Goal: Transaction & Acquisition: Purchase product/service

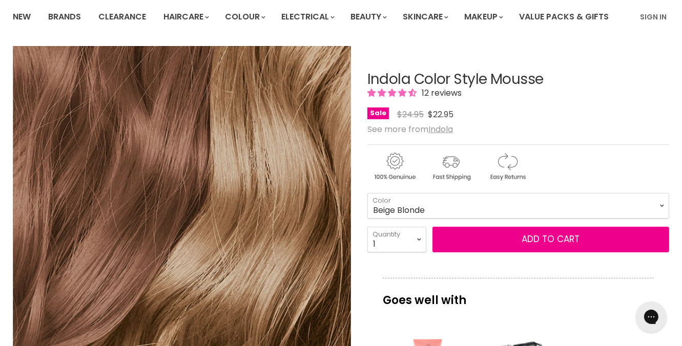
scroll to position [102, 0]
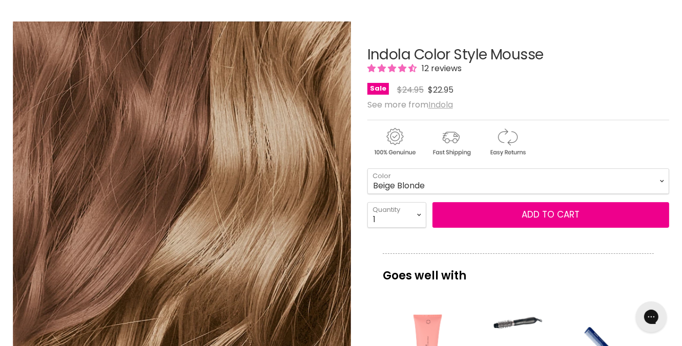
click at [433, 106] on u "Indola" at bounding box center [440, 105] width 25 height 12
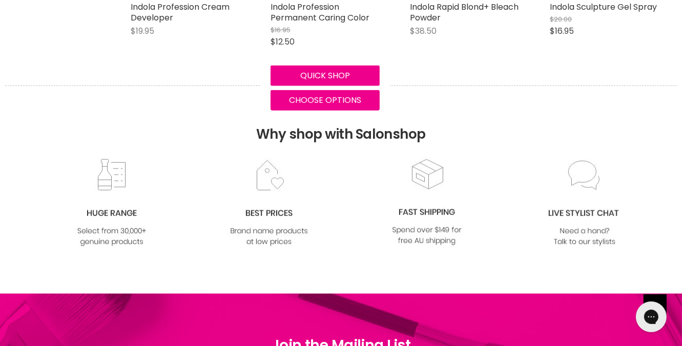
scroll to position [717, 0]
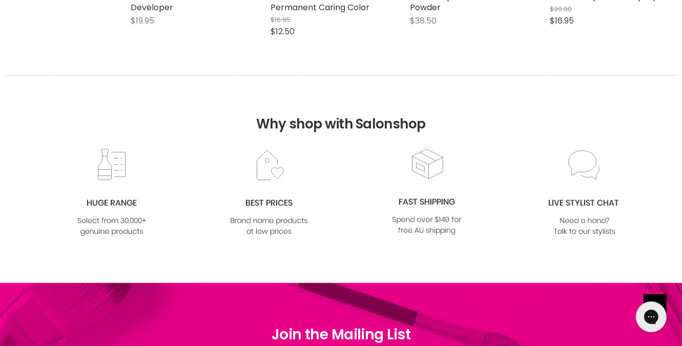
click at [118, 206] on img at bounding box center [111, 193] width 83 height 90
click at [113, 202] on img at bounding box center [111, 193] width 83 height 90
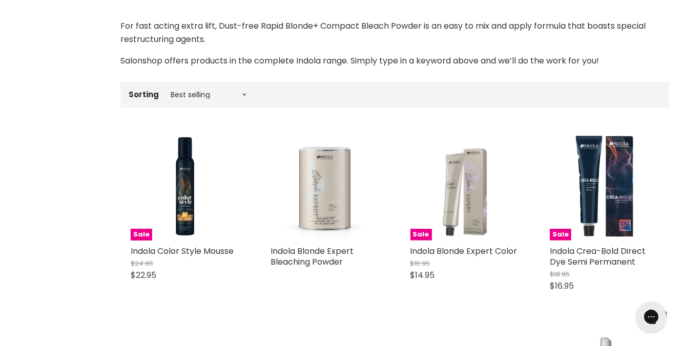
scroll to position [256, 0]
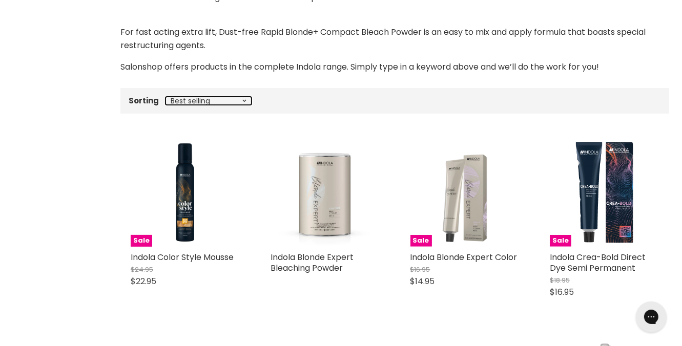
click at [242, 100] on select "Best selling Featured Price, low to high Price, high to low Alphabetically, A-Z…" at bounding box center [208, 101] width 86 height 8
click at [117, 157] on div "Brand Indola Home Indola Indola Formulated for professional hairdressers and ha…" at bounding box center [341, 218] width 682 height 601
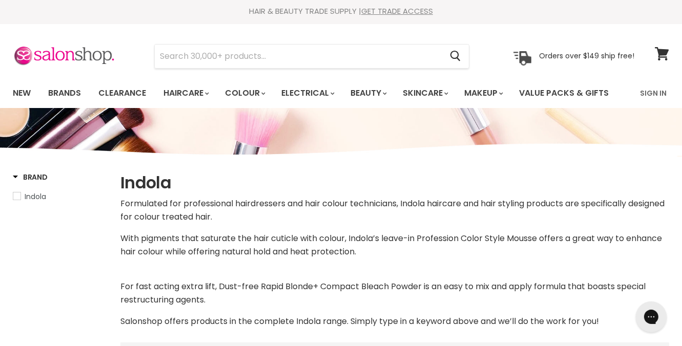
scroll to position [0, 0]
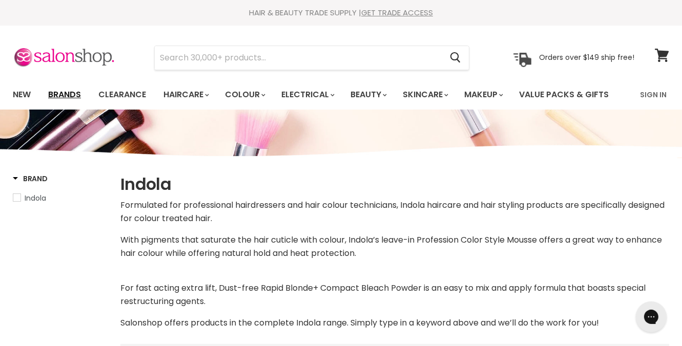
click at [66, 95] on link "Brands" at bounding box center [64, 95] width 48 height 22
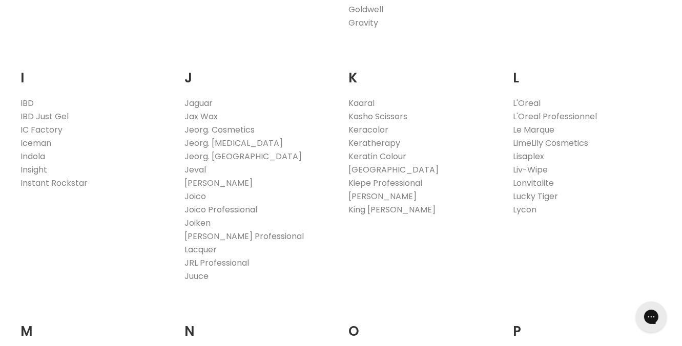
scroll to position [870, 0]
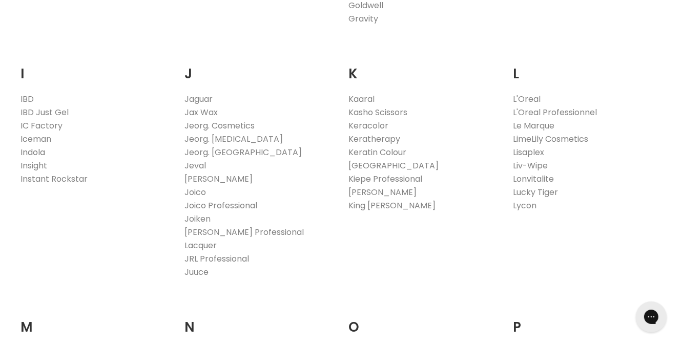
click at [43, 154] on link "Indola" at bounding box center [32, 152] width 25 height 12
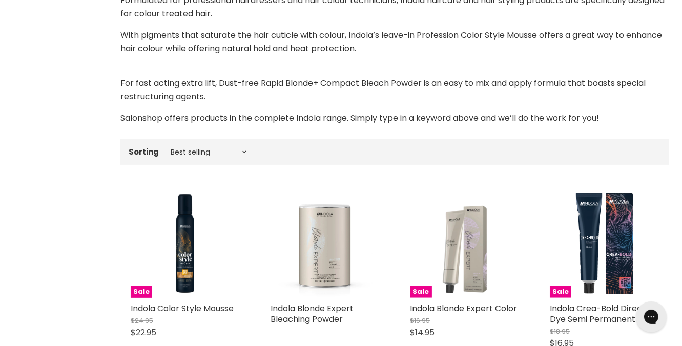
scroll to position [256, 0]
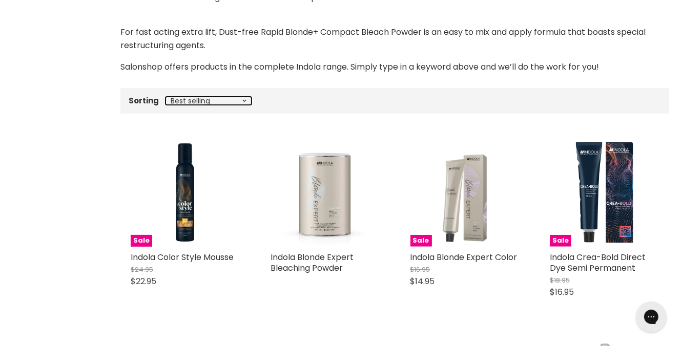
click at [242, 102] on select "Best selling Featured Price, low to high Price, high to low Alphabetically, A-Z…" at bounding box center [208, 101] width 86 height 8
drag, startPoint x: 332, startPoint y: 131, endPoint x: 336, endPoint y: 136, distance: 6.6
click at [332, 132] on div "Indola Blonde Expert Bleaching Powder Indola" at bounding box center [325, 223] width 130 height 190
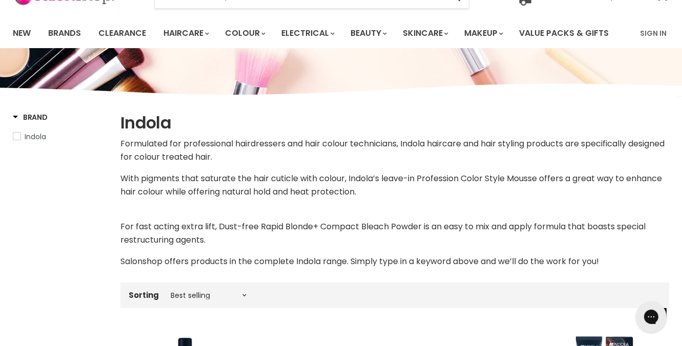
scroll to position [0, 0]
